Goal: Task Accomplishment & Management: Complete application form

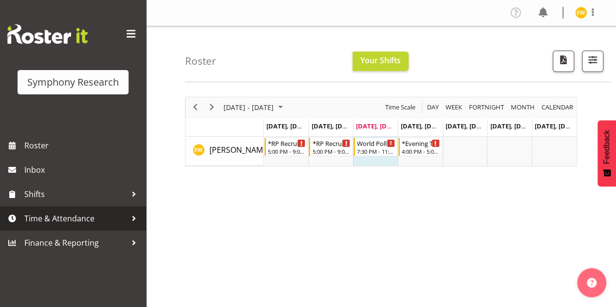
click at [56, 217] on span "Time & Attendance" at bounding box center [75, 218] width 102 height 15
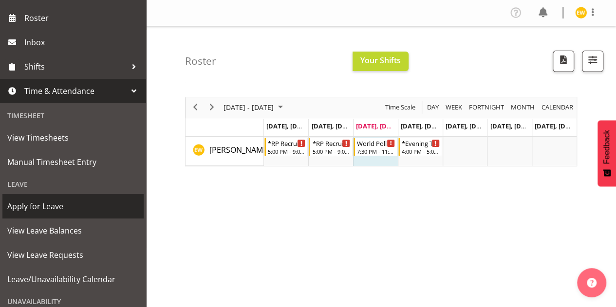
scroll to position [146, 0]
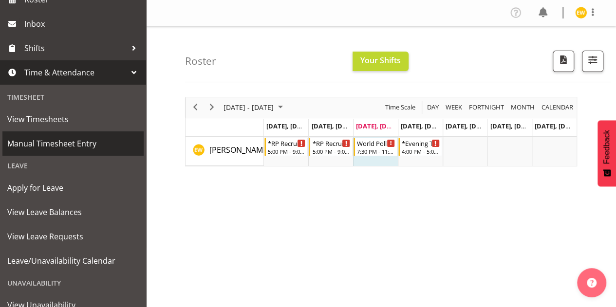
click at [40, 137] on span "Manual Timesheet Entry" at bounding box center [72, 143] width 131 height 15
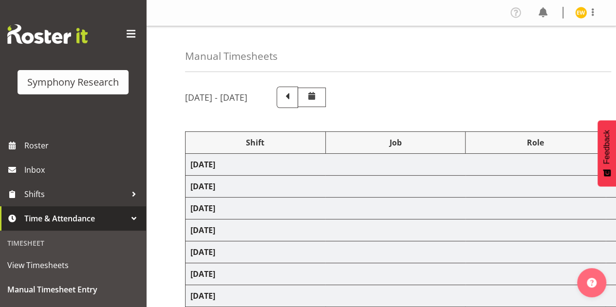
select select "41604"
select select "10499"
select select "56692"
select select "10499"
select select "47"
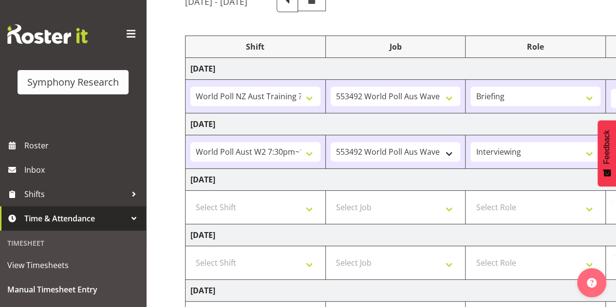
scroll to position [97, 0]
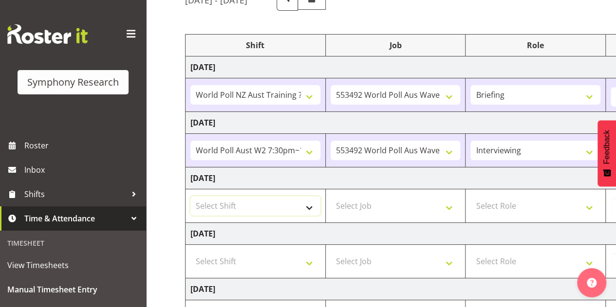
click at [313, 202] on select "Select Shift !!Weekend Residential (Roster IT Shift Label) *Business 9/10am ~ 4…" at bounding box center [255, 205] width 130 height 19
click at [251, 208] on select "Select Shift !!Weekend Residential (Roster IT Shift Label) *Business 9/10am ~ 4…" at bounding box center [255, 205] width 130 height 19
select select "56692"
click at [190, 196] on select "Select Shift !!Weekend Residential (Roster IT Shift Label) *Business 9/10am ~ 4…" at bounding box center [255, 205] width 130 height 19
click at [372, 202] on select "Select Job 550060 IF Admin 553492 World Poll Aus Wave 2 Main 2025 553493 World …" at bounding box center [396, 205] width 130 height 19
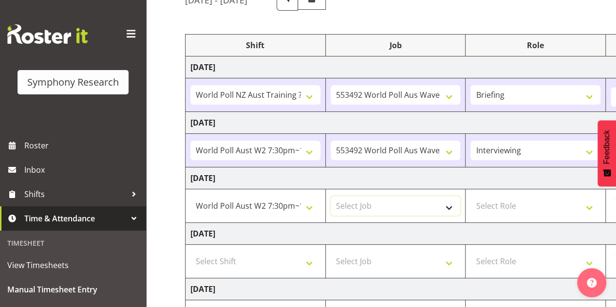
select select "10499"
click at [331, 196] on select "Select Job 550060 IF Admin 553492 World Poll Aus Wave 2 Main 2025 553493 World …" at bounding box center [396, 205] width 130 height 19
click at [505, 210] on select "Select Role Briefing Interviewing" at bounding box center [535, 205] width 130 height 19
select select "47"
click at [470, 196] on select "Select Role Briefing Interviewing" at bounding box center [535, 205] width 130 height 19
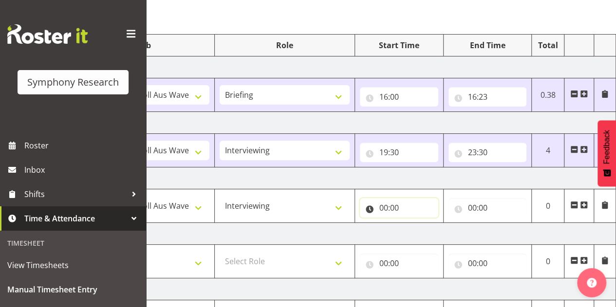
click at [391, 208] on input "00:00" at bounding box center [399, 207] width 78 height 19
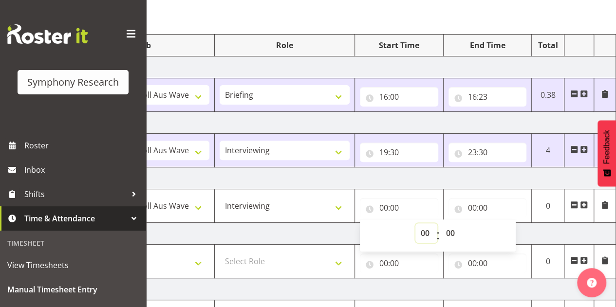
click at [425, 233] on select "00 01 02 03 04 05 06 07 08 09 10 11 12 13 14 15 16 17 18 19 20 21 22 23" at bounding box center [426, 232] width 22 height 19
select select "19"
type input "19:00"
click at [450, 229] on div "00 01 02 03 04 05 06 07 08 09 10 11 12 13 14 15 16 17 18 19 20 21 22 23 : 00 01…" at bounding box center [438, 235] width 156 height 24
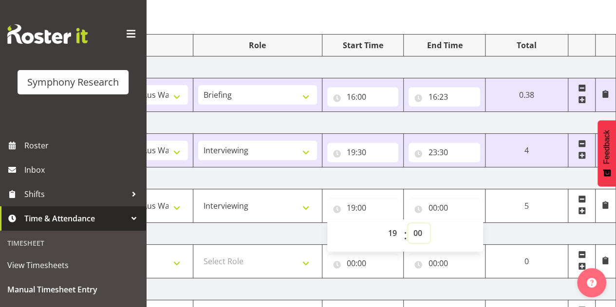
click at [415, 229] on select "00 01 02 03 04 05 06 07 08 09 10 11 12 13 14 15 16 17 18 19 20 21 22 23 24 25 2…" at bounding box center [419, 232] width 22 height 19
select select "30"
type input "19:30"
click at [527, 204] on td "4.5" at bounding box center [526, 206] width 83 height 34
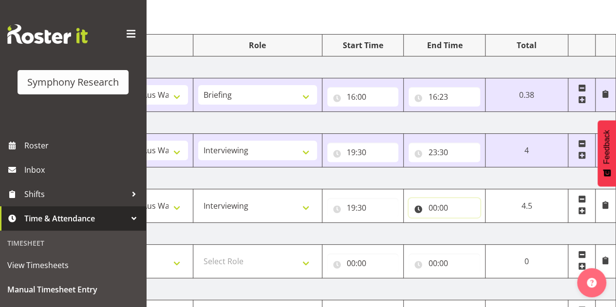
click at [434, 207] on input "00:00" at bounding box center [445, 207] width 72 height 19
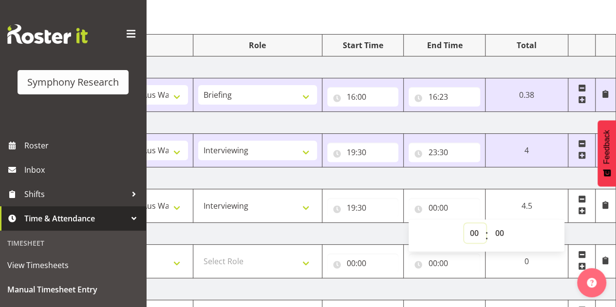
click at [477, 235] on select "00 01 02 03 04 05 06 07 08 09 10 11 12 13 14 15 16 17 18 19 20 21 22 23" at bounding box center [475, 232] width 22 height 19
select select "23"
type input "23:00"
click at [497, 229] on div "00 01 02 03 04 05 06 07 08 09 10 11 12 13 14 15 16 17 18 19 20 21 22 23 : 00 01…" at bounding box center [487, 235] width 156 height 24
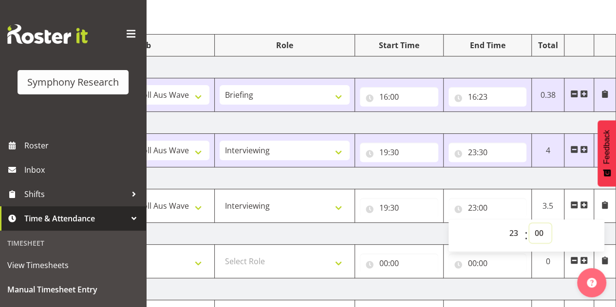
click at [535, 230] on select "00 01 02 03 04 05 06 07 08 09 10 11 12 13 14 15 16 17 18 19 20 21 22 23 24 25 2…" at bounding box center [540, 232] width 22 height 19
select select "30"
type input "23:30"
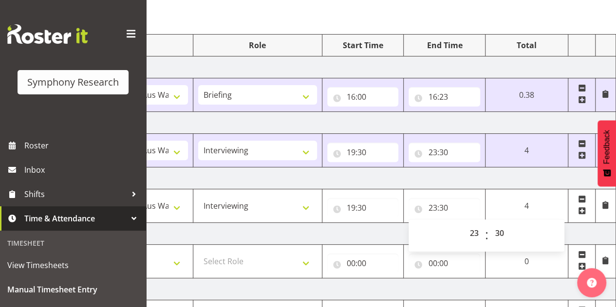
click at [494, 19] on div "Manual Timesheets [DATE] - [DATE] Shift Job Role Start Time End Time Total [DAT…" at bounding box center [381, 214] width 470 height 571
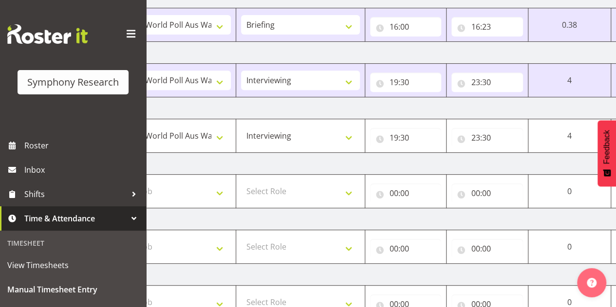
scroll to position [99, 0]
